Goal: Find specific page/section: Find specific page/section

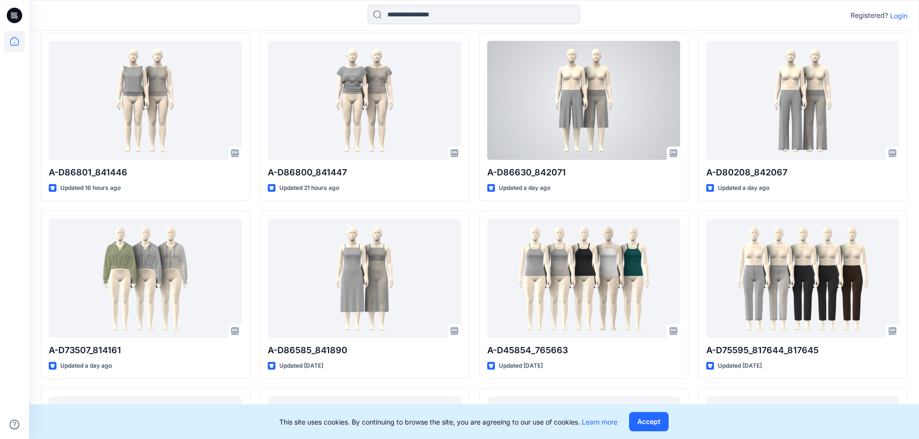
scroll to position [241, 0]
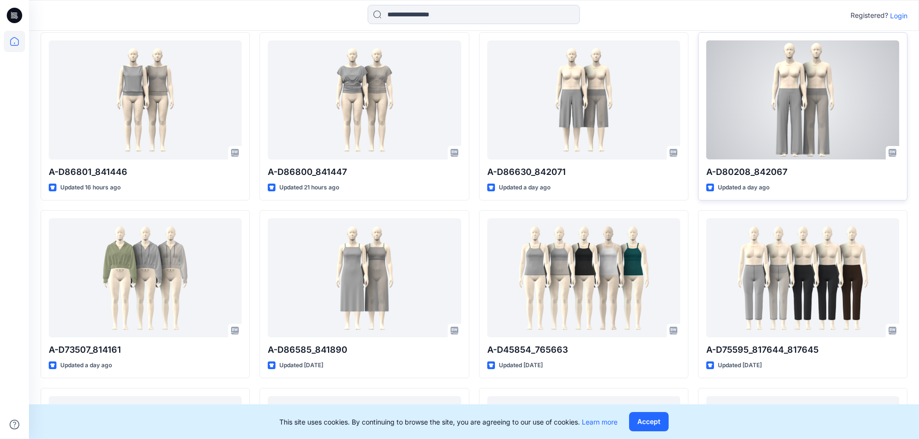
click at [788, 123] on div at bounding box center [802, 100] width 193 height 119
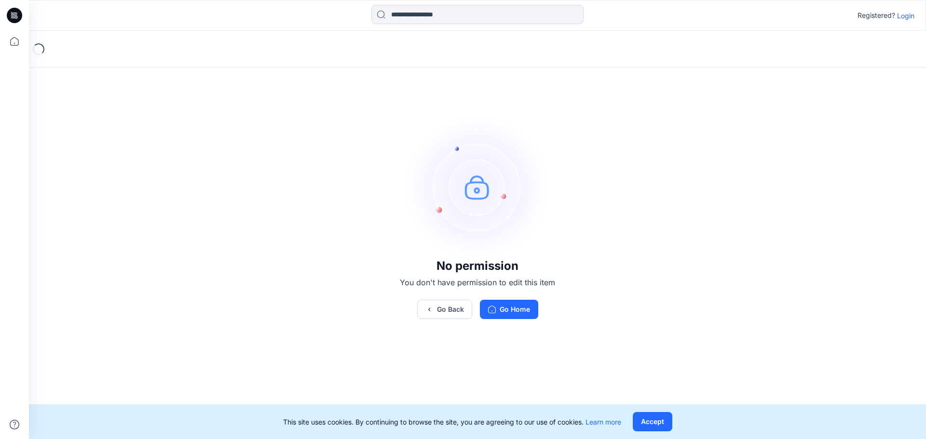
click at [903, 14] on p "Login" at bounding box center [905, 16] width 17 height 10
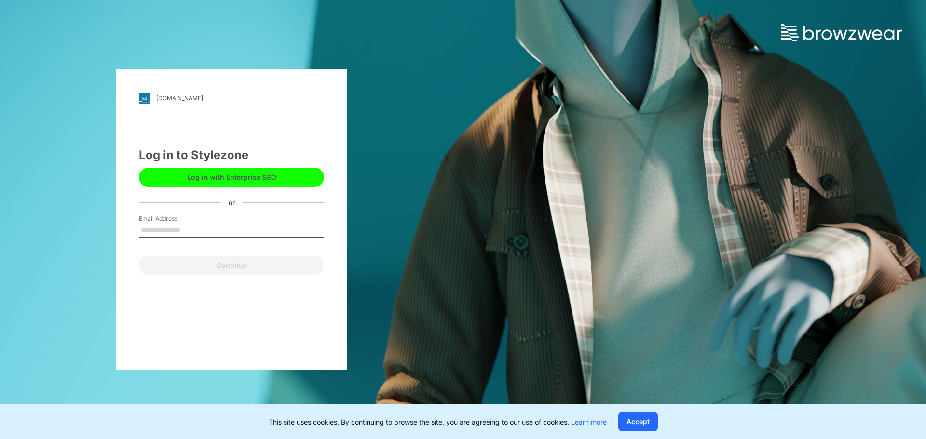
click at [234, 177] on button "Log in with Enterprise SSO" at bounding box center [231, 177] width 185 height 19
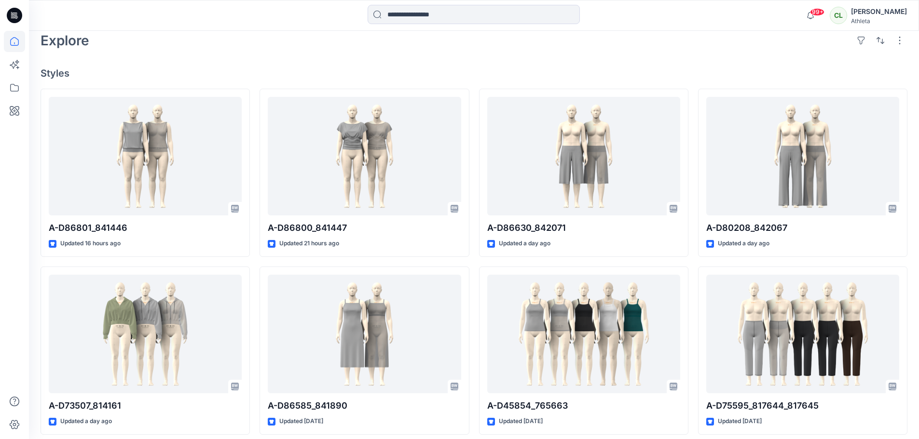
scroll to position [241, 0]
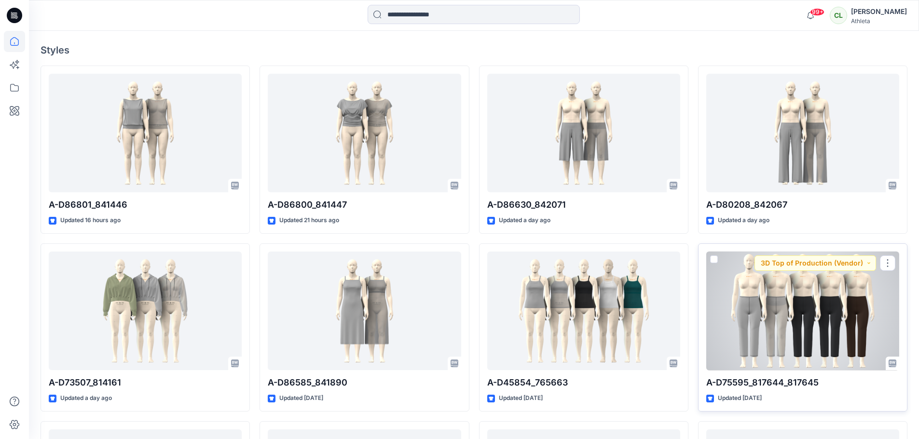
click at [800, 317] on div at bounding box center [802, 311] width 193 height 119
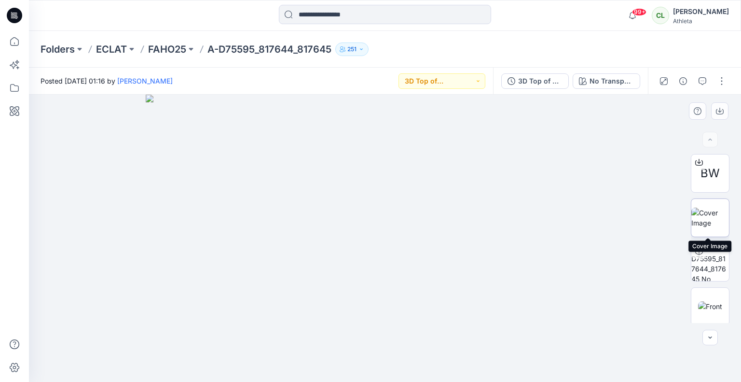
click at [705, 212] on img at bounding box center [710, 217] width 38 height 20
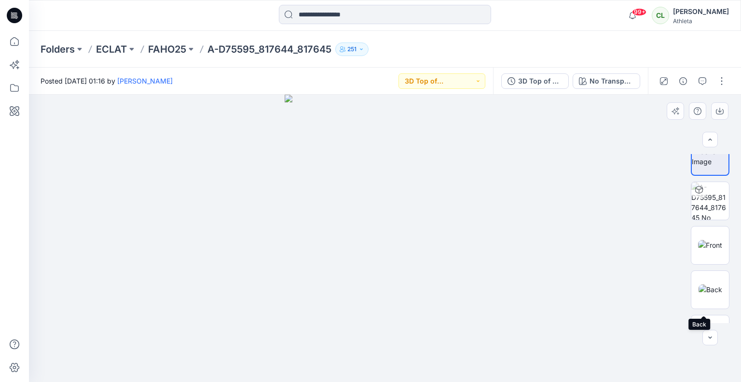
scroll to position [48, 0]
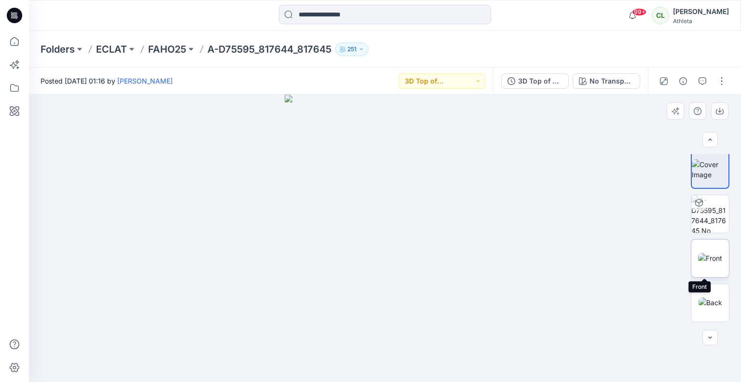
click at [707, 255] on img at bounding box center [710, 258] width 24 height 10
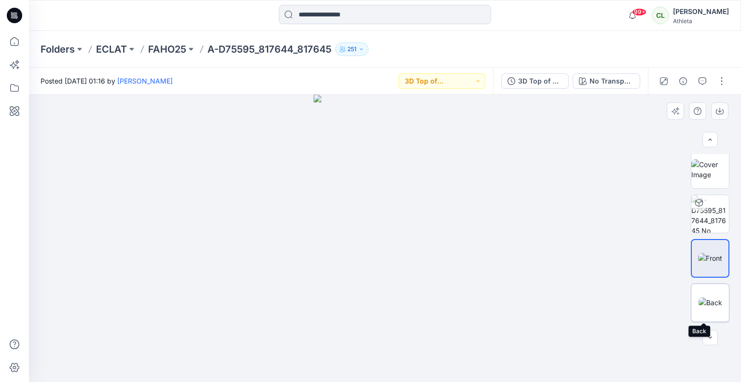
click at [708, 297] on img at bounding box center [710, 302] width 24 height 10
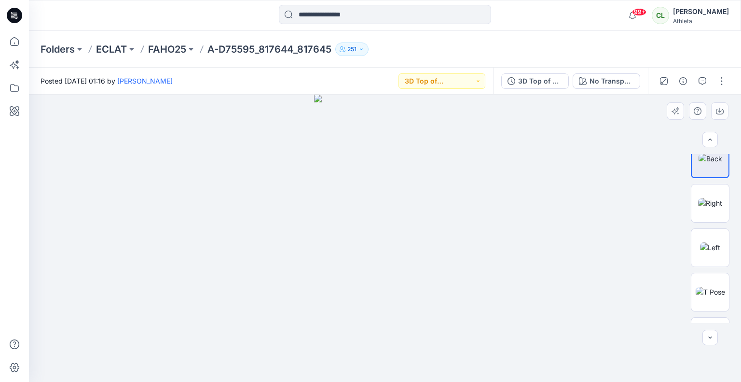
scroll to position [193, 0]
click at [710, 197] on img at bounding box center [710, 202] width 24 height 10
click at [709, 241] on img at bounding box center [710, 246] width 20 height 10
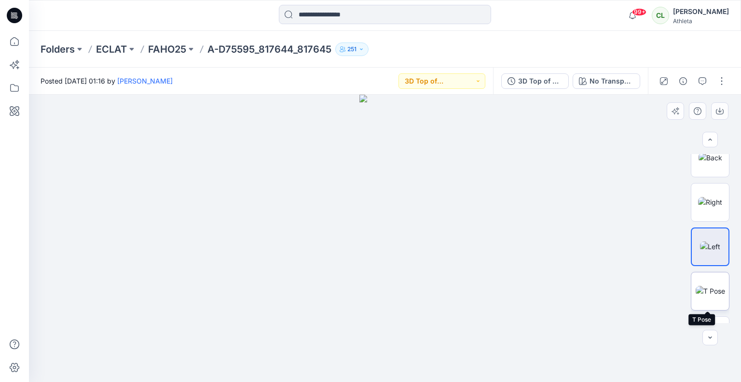
click at [705, 286] on img at bounding box center [710, 291] width 29 height 10
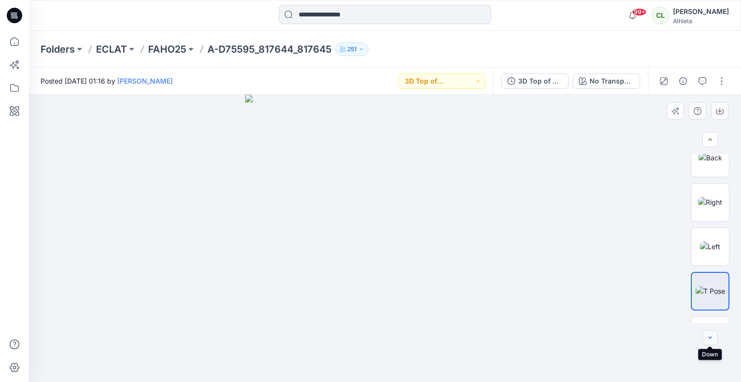
click at [713, 343] on button "button" at bounding box center [709, 336] width 15 height 15
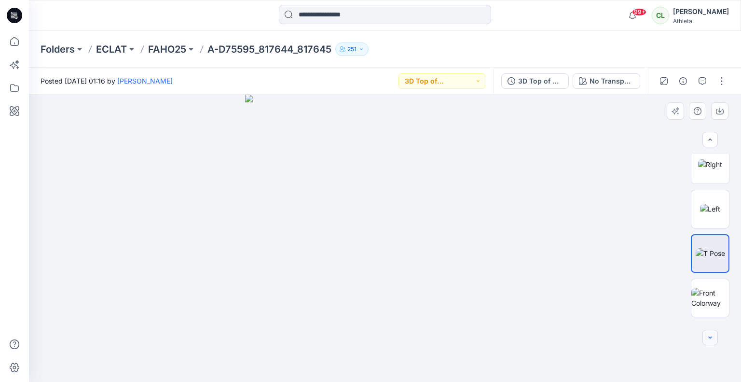
click at [713, 343] on button "button" at bounding box center [709, 336] width 15 height 15
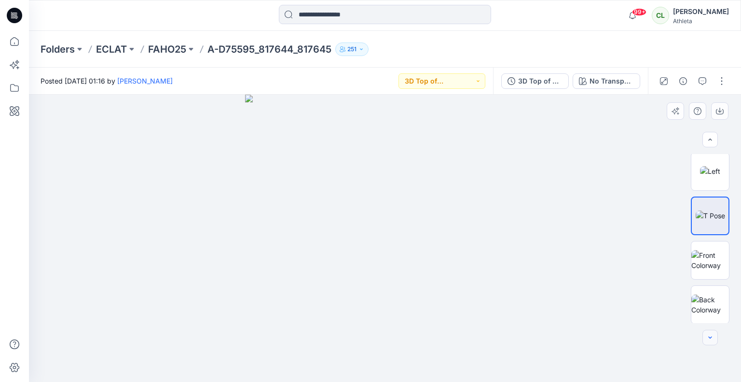
click at [713, 343] on button "button" at bounding box center [709, 336] width 15 height 15
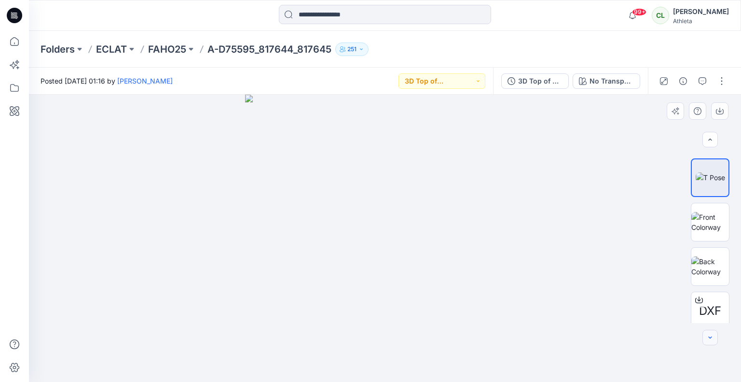
click at [713, 343] on button "button" at bounding box center [709, 336] width 15 height 15
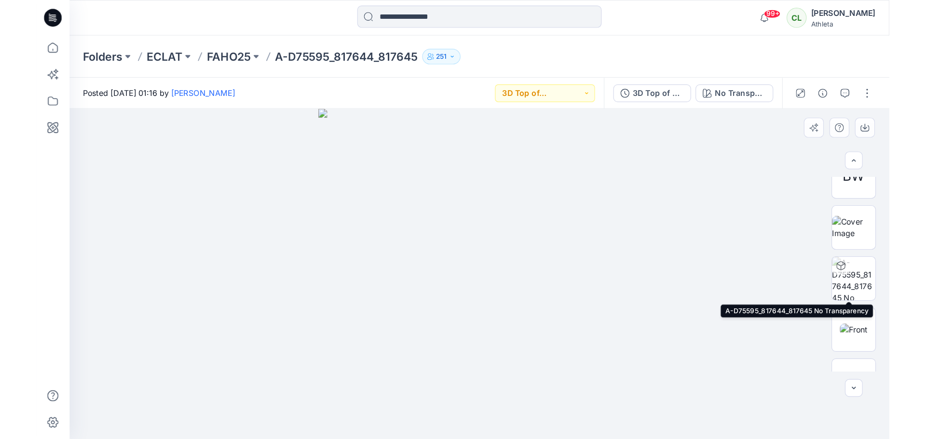
scroll to position [0, 0]
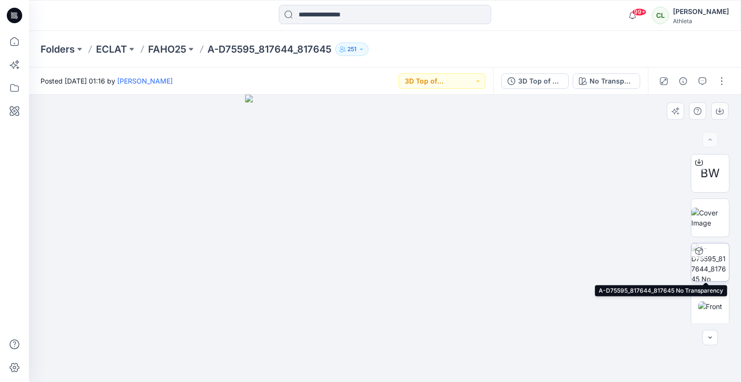
click at [710, 257] on img at bounding box center [710, 262] width 38 height 38
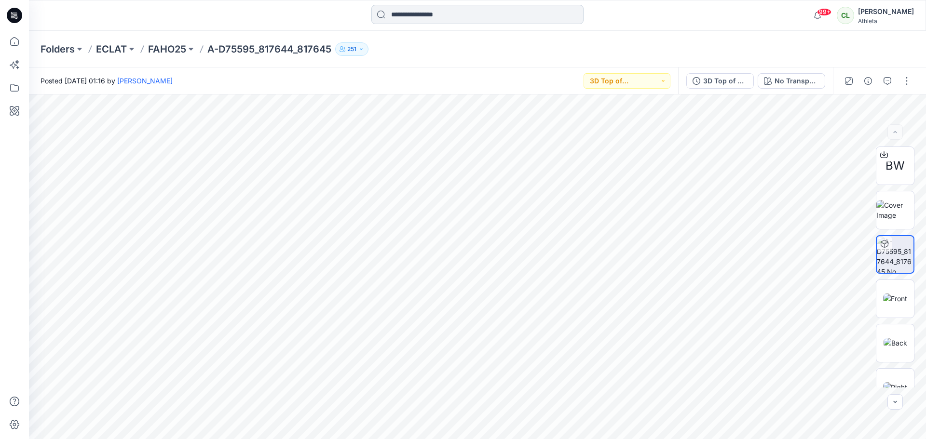
click at [458, 16] on input at bounding box center [477, 14] width 212 height 19
type input "******"
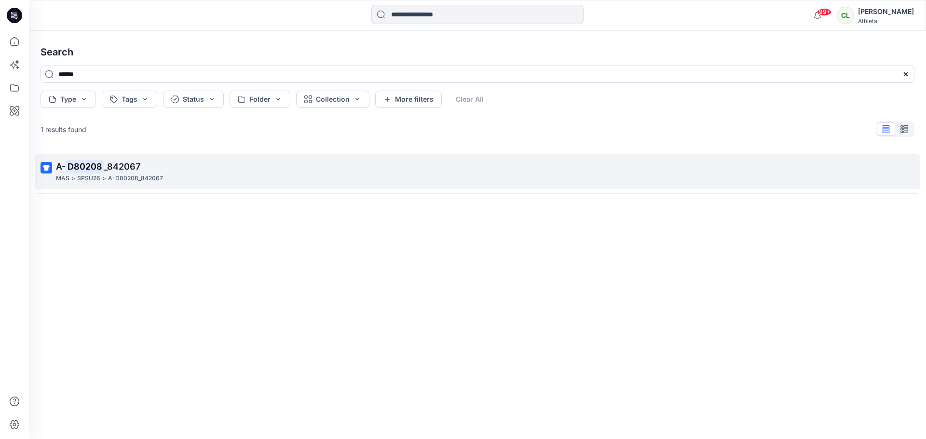
click at [90, 166] on mark "D80208" at bounding box center [85, 167] width 38 height 14
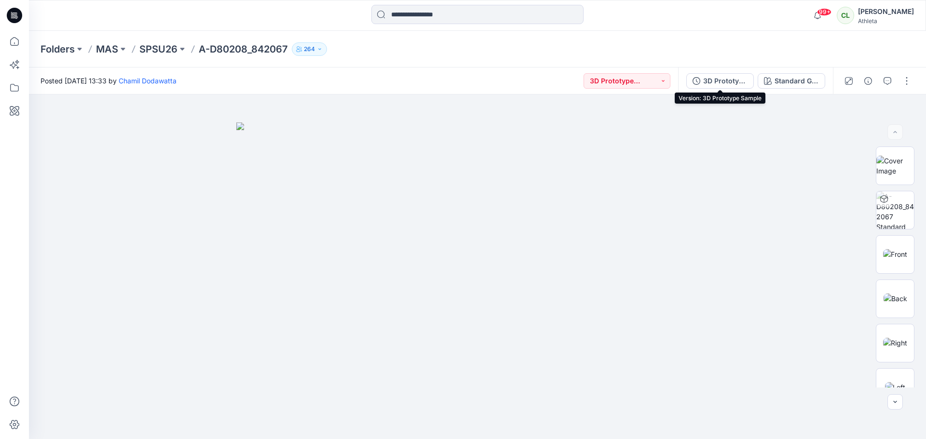
click at [744, 79] on div "3D Prototype Sample" at bounding box center [725, 81] width 44 height 11
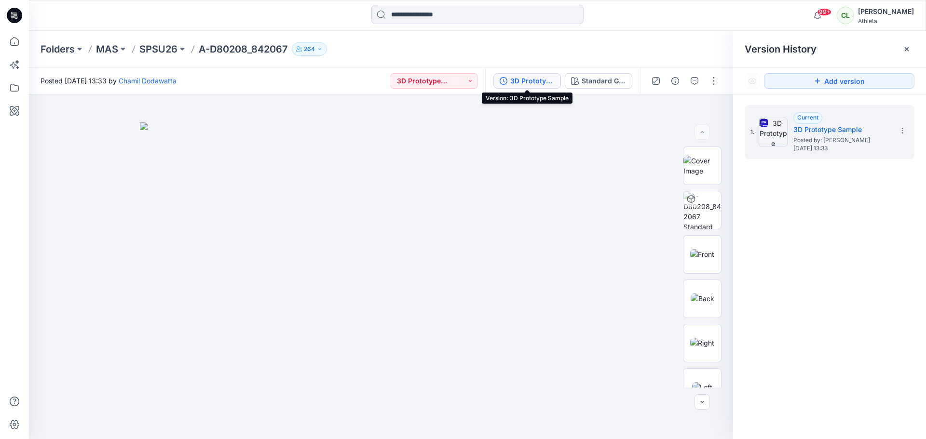
click at [501, 81] on icon "button" at bounding box center [504, 81] width 8 height 8
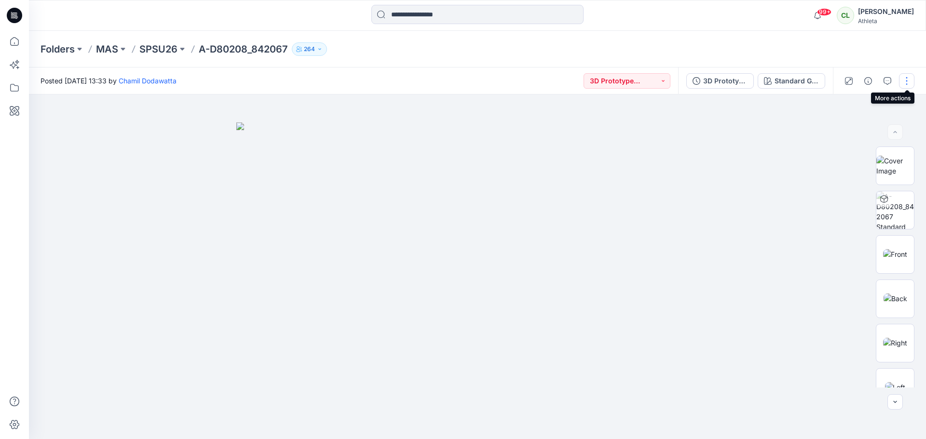
click at [903, 81] on button "button" at bounding box center [906, 80] width 15 height 15
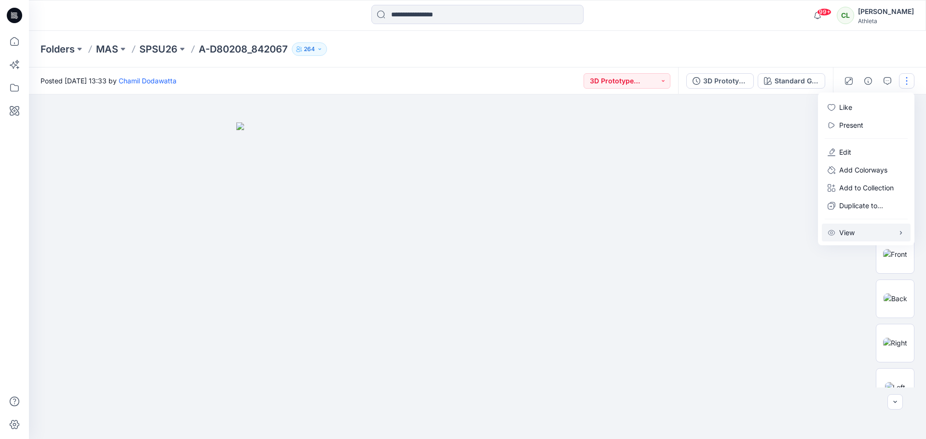
click at [901, 234] on icon "button" at bounding box center [901, 233] width 8 height 8
click at [865, 79] on icon "button" at bounding box center [868, 81] width 8 height 8
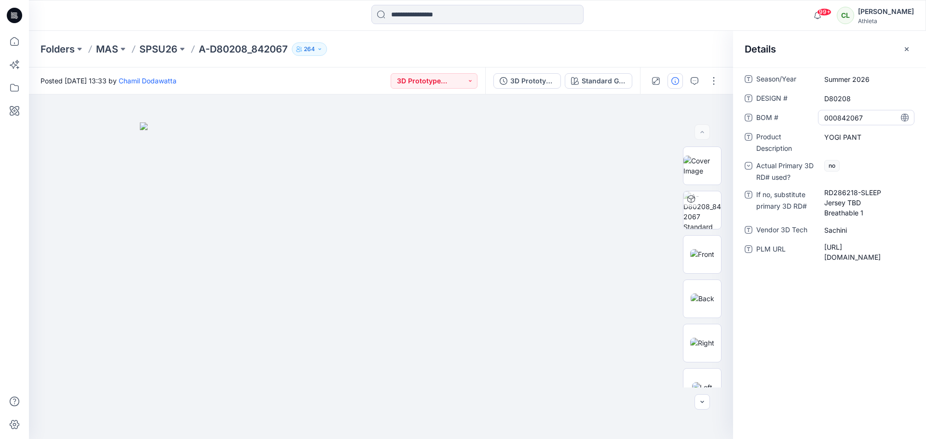
click at [841, 117] on \ "000842067" at bounding box center [866, 118] width 84 height 10
click at [861, 116] on textarea "*********" at bounding box center [866, 117] width 96 height 15
click at [804, 343] on div "Season/Year Summer 2026 DESIGN # D80208 BOM # 000842067 Product Description YOG…" at bounding box center [829, 254] width 193 height 372
